Goal: Transaction & Acquisition: Purchase product/service

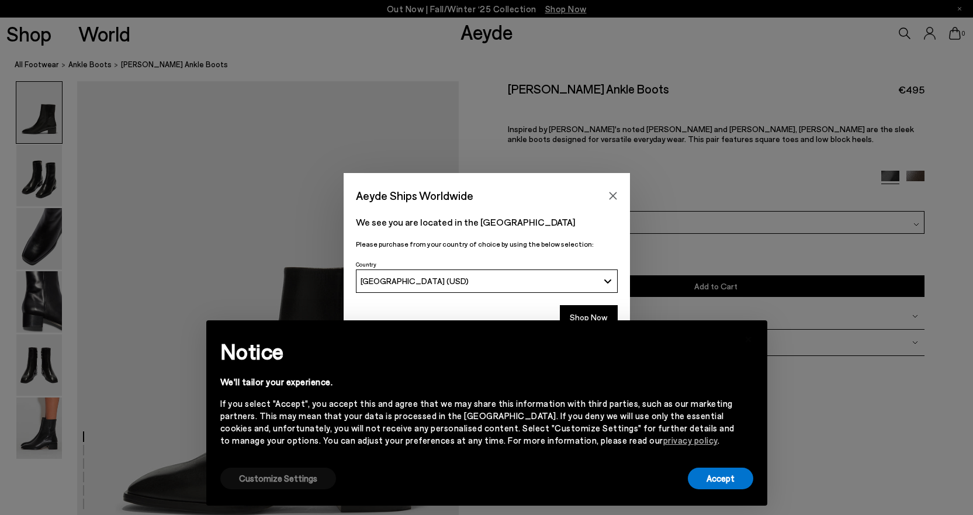
click at [300, 480] on button "Customize Settings" at bounding box center [278, 479] width 116 height 22
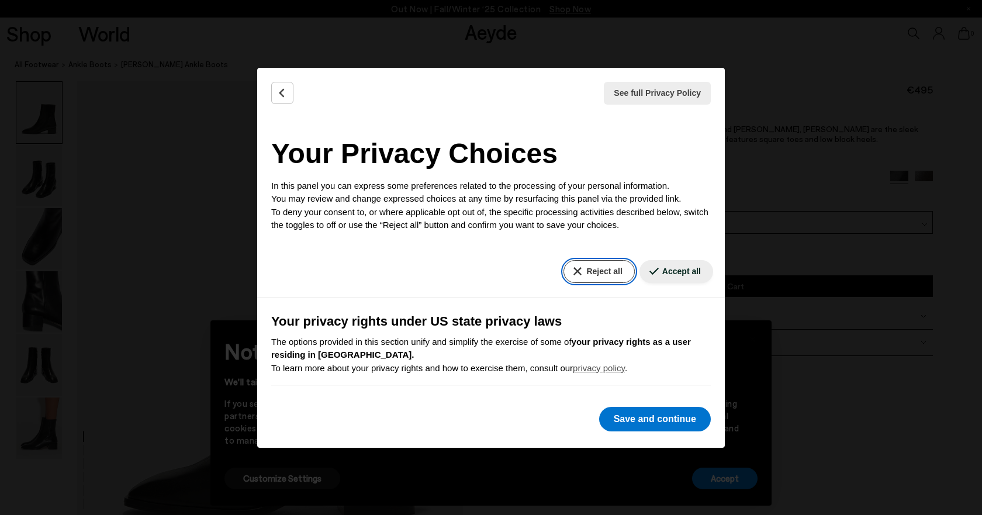
click at [593, 265] on button "Reject all" at bounding box center [598, 271] width 71 height 23
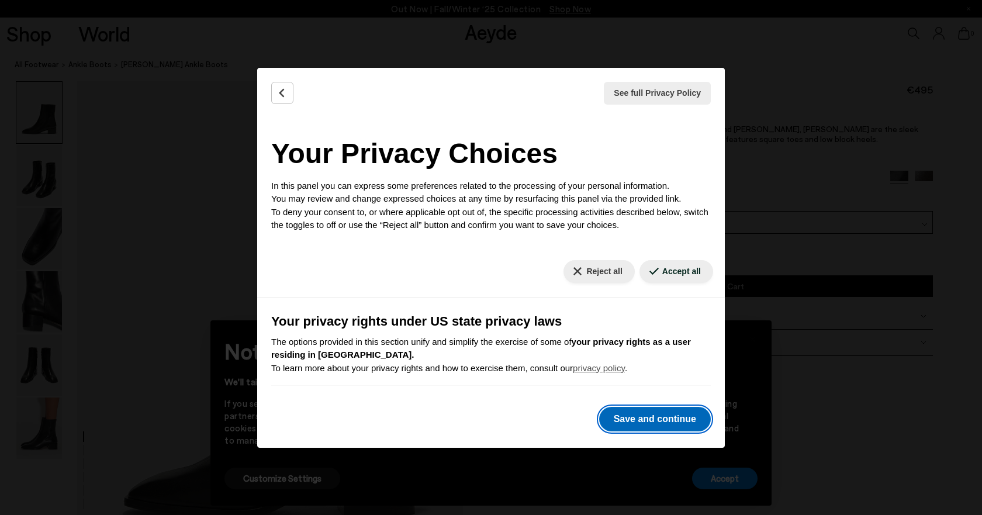
click at [640, 417] on button "Save and continue" at bounding box center [655, 419] width 112 height 25
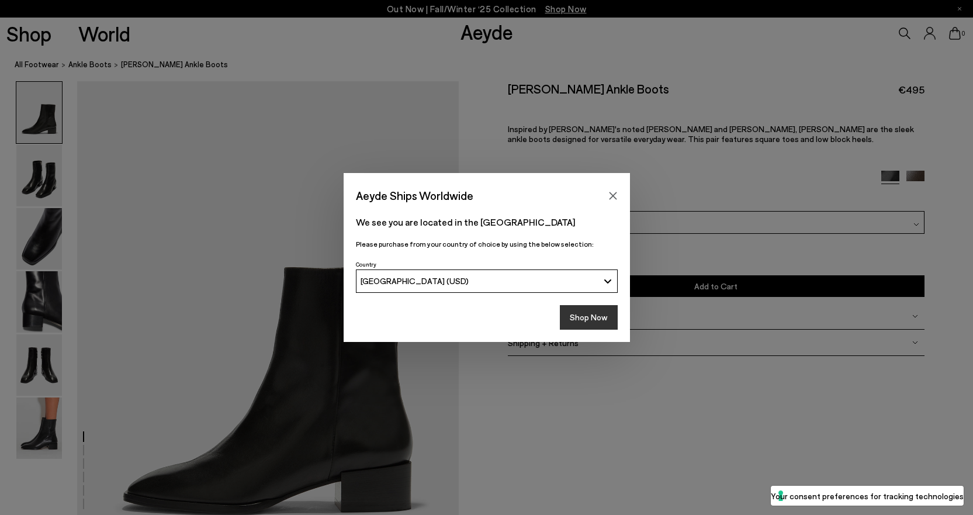
click at [593, 318] on button "Shop Now" at bounding box center [589, 317] width 58 height 25
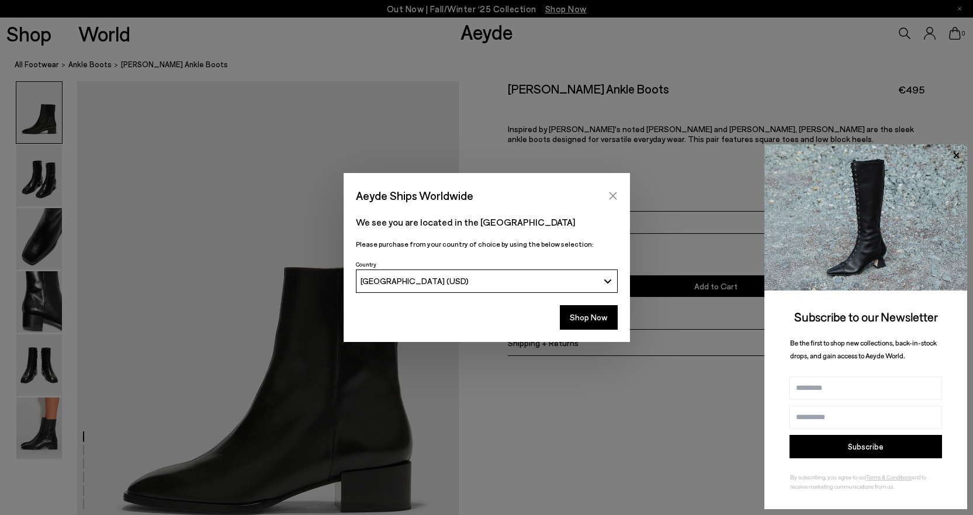
click at [608, 193] on icon "Close" at bounding box center [612, 195] width 9 height 9
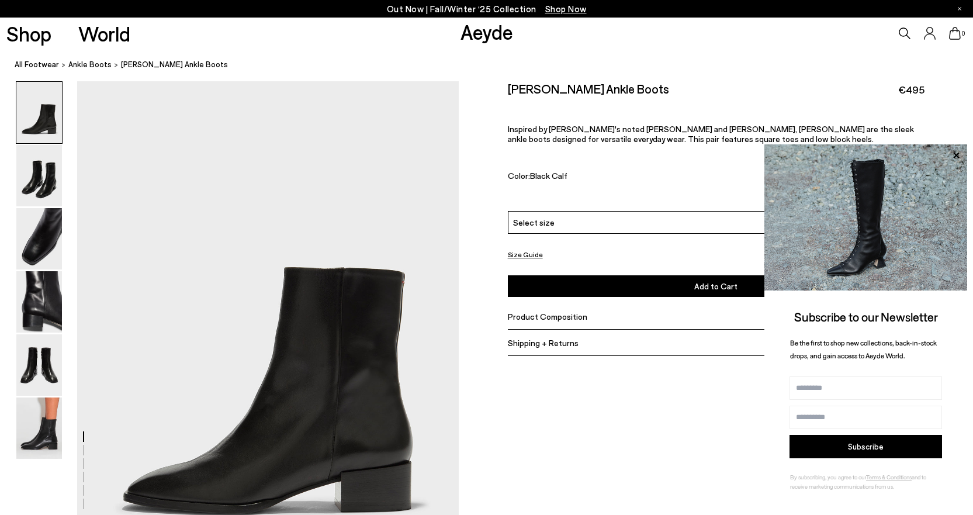
click at [962, 8] on div "Out Now | Fall/Winter ‘25 Collection Shop Now" at bounding box center [486, 9] width 973 height 18
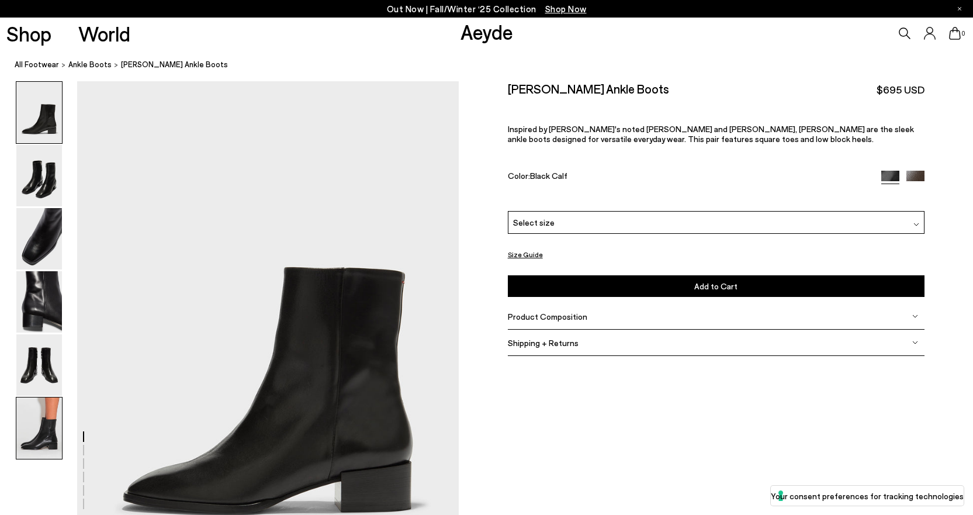
click at [38, 439] on img at bounding box center [39, 427] width 46 height 61
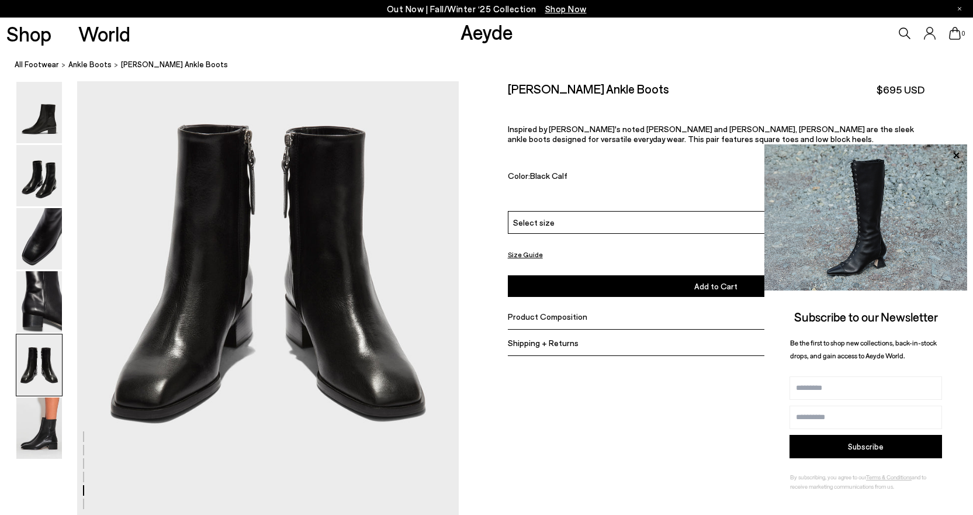
scroll to position [2129, 0]
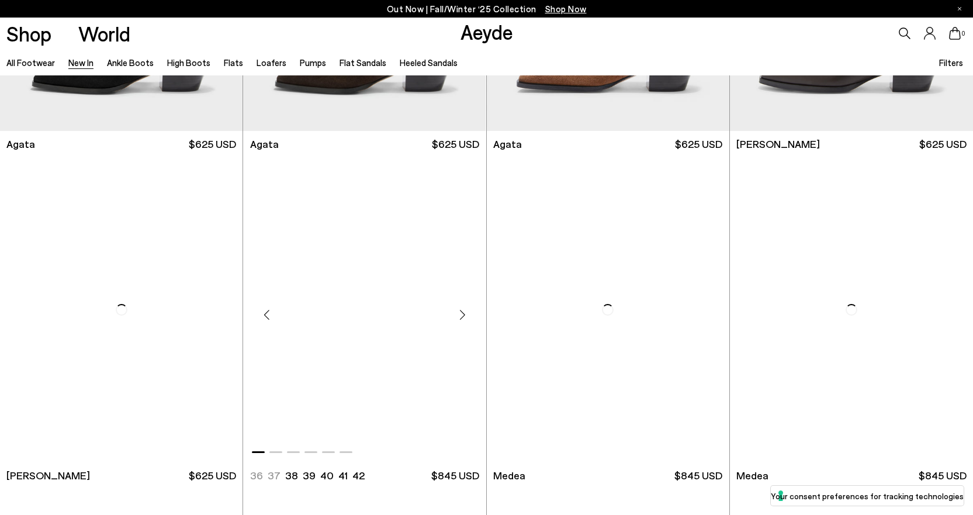
scroll to position [585, 0]
